Goal: Information Seeking & Learning: Learn about a topic

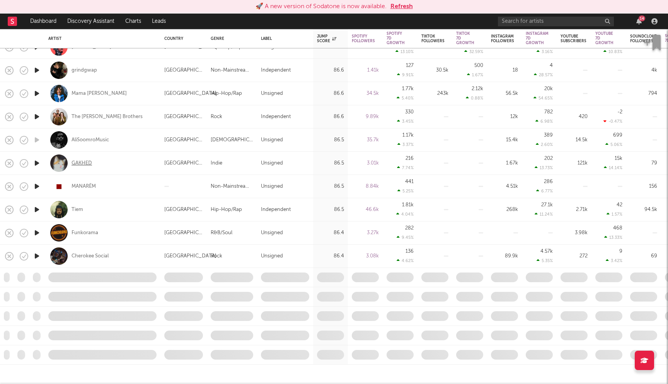
click at [81, 164] on div "GAKHED" at bounding box center [82, 163] width 21 height 7
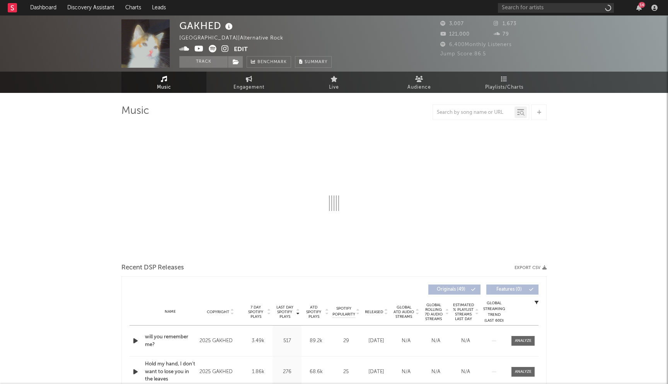
select select "6m"
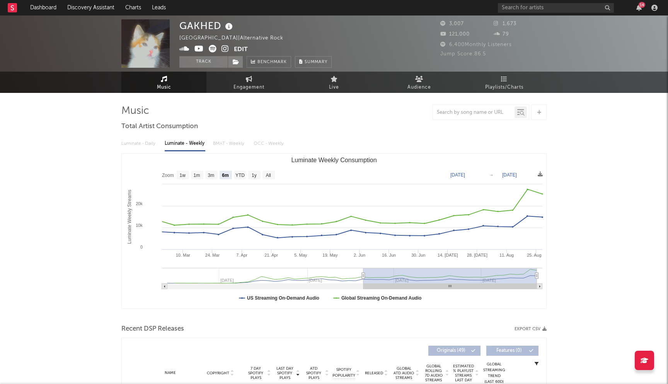
click at [224, 46] on icon at bounding box center [225, 49] width 7 height 8
